Goal: Task Accomplishment & Management: Manage account settings

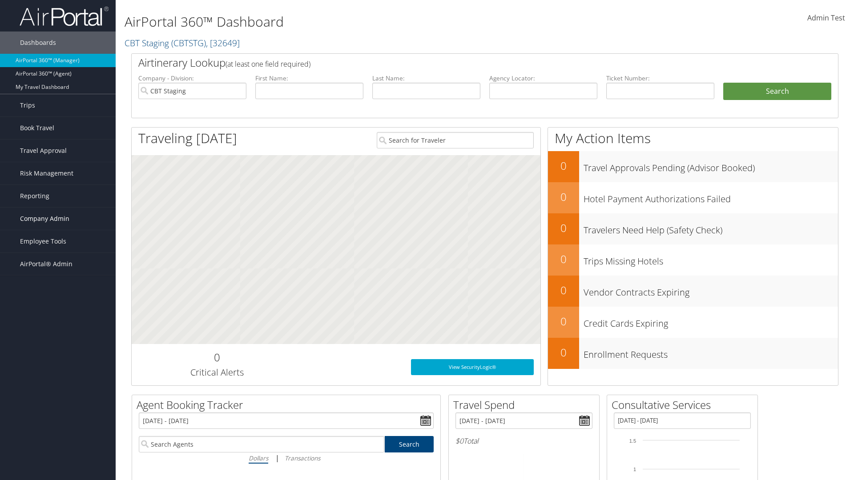
click at [58, 219] on span "Company Admin" at bounding box center [44, 219] width 49 height 22
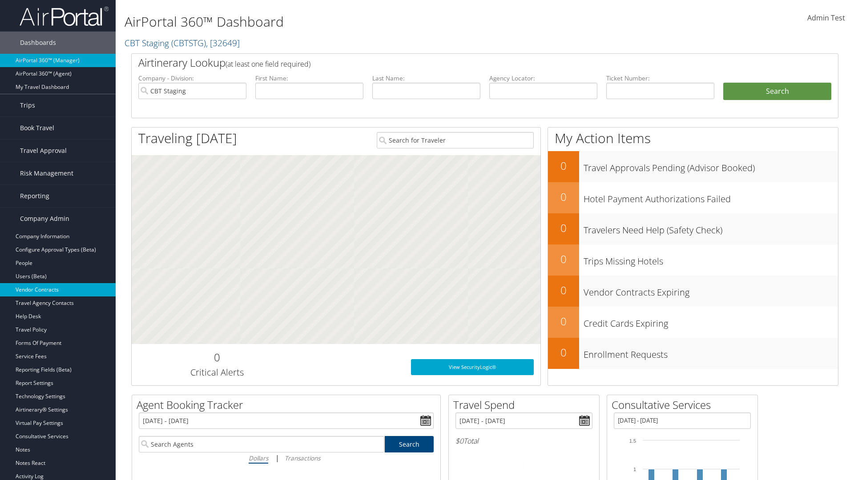
click at [58, 290] on link "Vendor Contracts" at bounding box center [58, 289] width 116 height 13
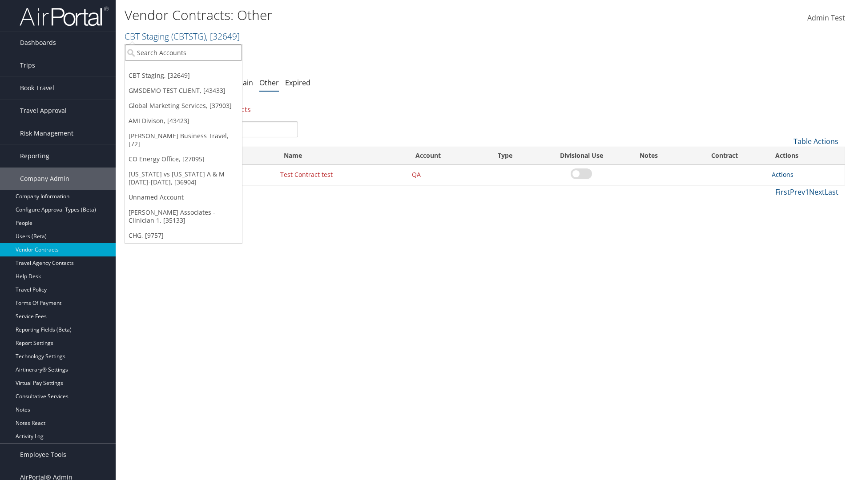
click at [183, 52] on input "search" at bounding box center [183, 52] width 117 height 16
type input "Global Marketing Services"
click at [192, 69] on div "Global Marketing Services (301946), [37903]" at bounding box center [191, 69] width 143 height 8
